Goal: Task Accomplishment & Management: Complete application form

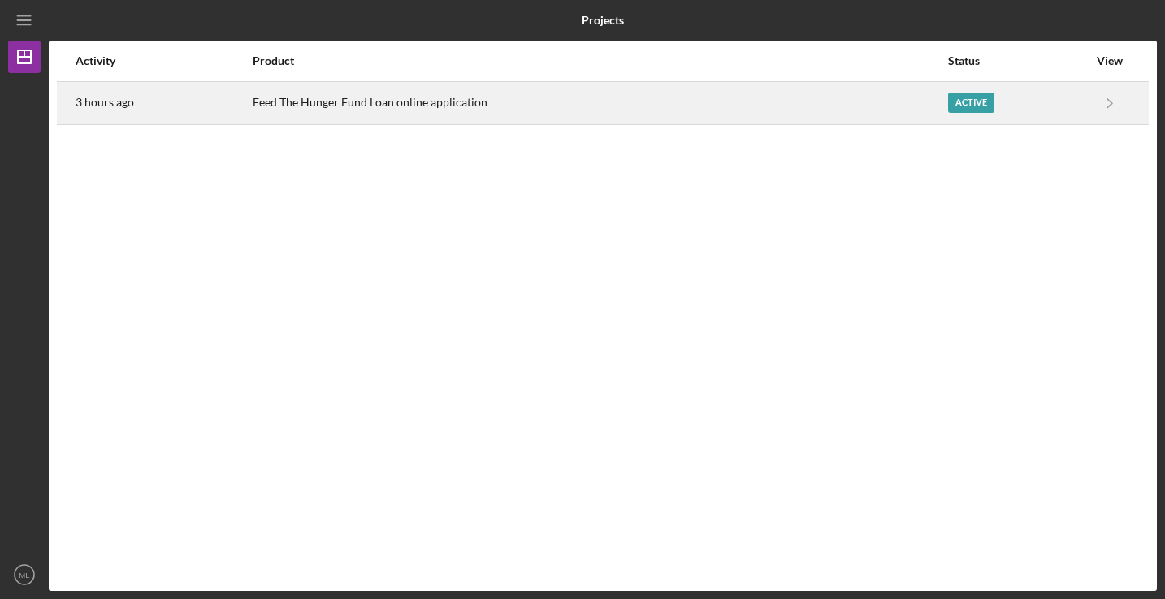
click at [432, 102] on div "Feed The Hunger Fund Loan online application" at bounding box center [600, 103] width 694 height 41
